Goal: Complete application form

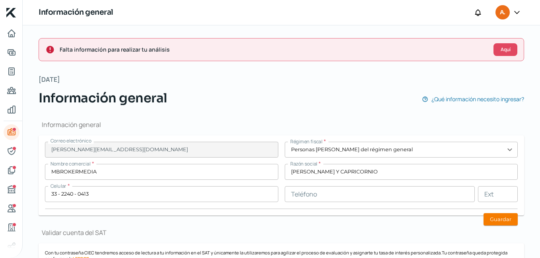
scroll to position [517, 0]
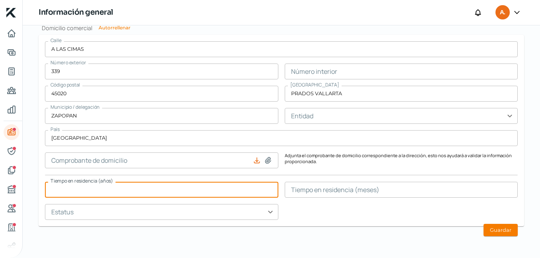
click at [110, 192] on input "text" at bounding box center [161, 190] width 233 height 16
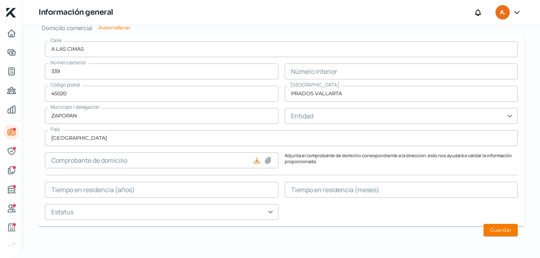
click at [358, 223] on form "[STREET_ADDRESS] Número interior Código postal 45020 [GEOGRAPHIC_DATA] VALLARTA…" at bounding box center [281, 131] width 485 height 192
click at [211, 191] on input "text" at bounding box center [161, 190] width 233 height 16
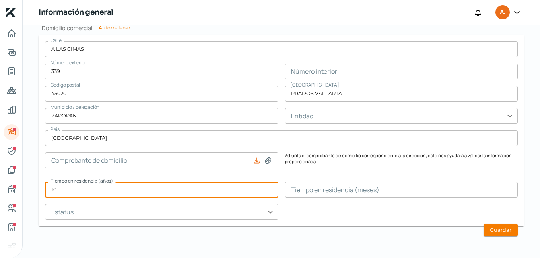
type input "10"
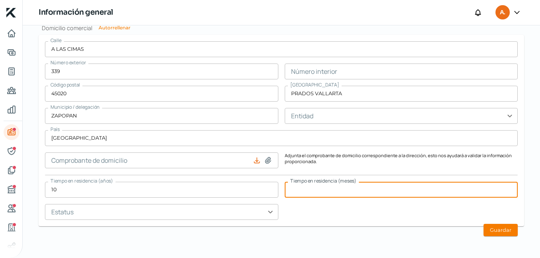
click at [343, 189] on input "text" at bounding box center [401, 190] width 233 height 16
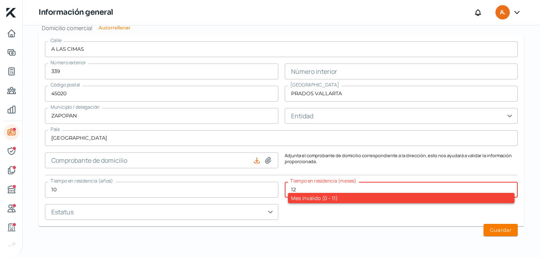
type input "1"
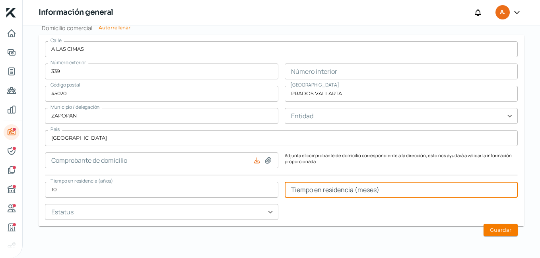
click at [238, 209] on input "text" at bounding box center [161, 212] width 233 height 16
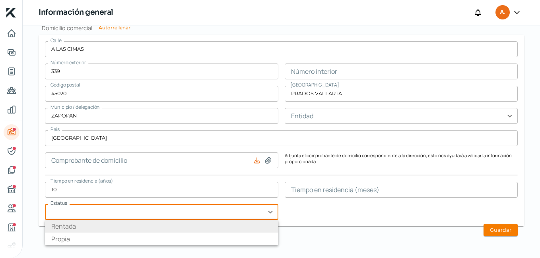
click at [94, 225] on li "Rentada" at bounding box center [161, 226] width 233 height 13
type input "Rentada"
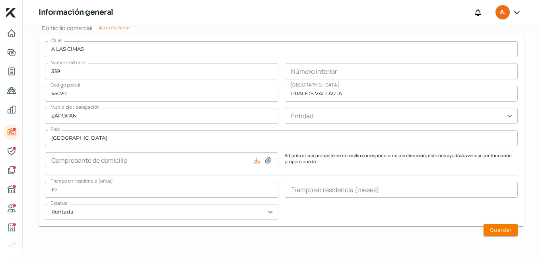
click at [71, 190] on input "10" at bounding box center [161, 190] width 233 height 16
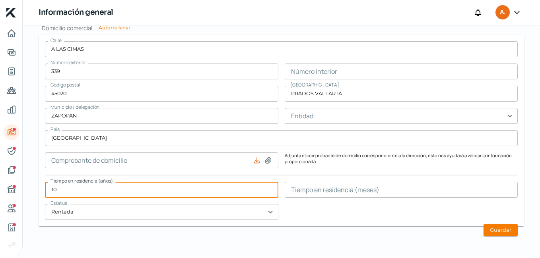
type input "1"
type input "2"
